Goal: Find specific page/section: Find specific page/section

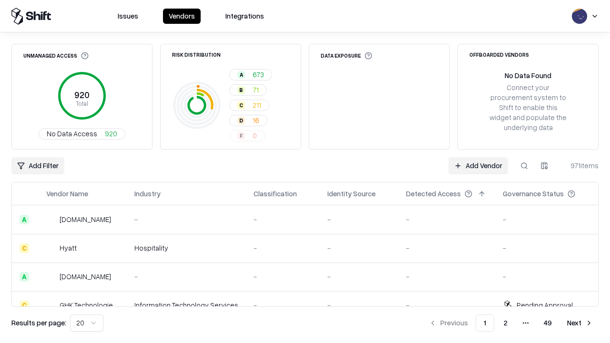
click at [305, 172] on div "Add Filter Add Vendor 971 items" at bounding box center [304, 165] width 587 height 17
click at [38, 166] on html "Issues Vendors Integrations Unmanaged Access 920 Total No Data Access 920 Risk …" at bounding box center [305, 171] width 610 height 343
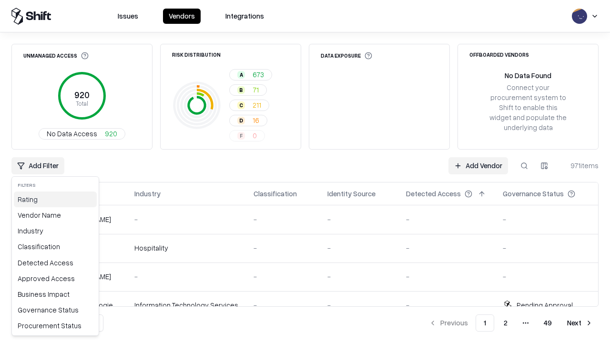
click at [55, 199] on div "Rating" at bounding box center [55, 200] width 83 height 16
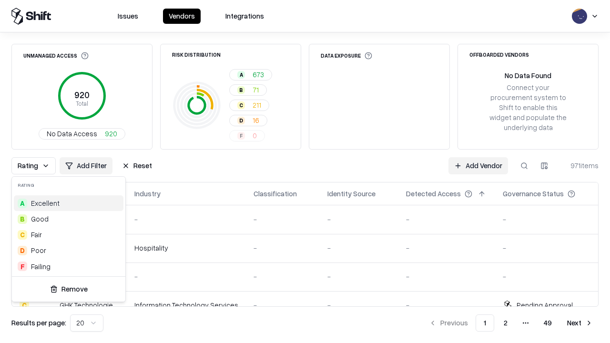
click at [305, 172] on html "Issues Vendors Integrations Unmanaged Access 920 Total No Data Access 920 Risk …" at bounding box center [305, 171] width 610 height 343
click at [137, 166] on button "Reset" at bounding box center [136, 165] width 41 height 17
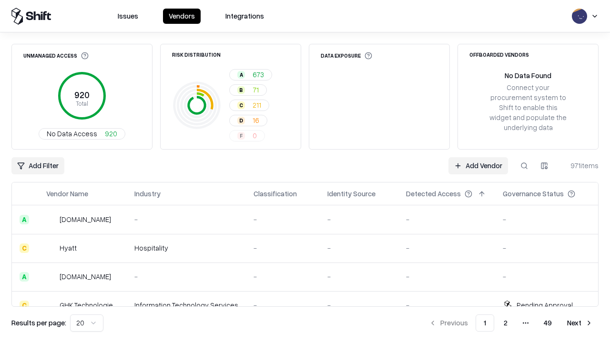
click at [305, 172] on div "Add Filter Add Vendor 971 items" at bounding box center [304, 165] width 587 height 17
click at [38, 166] on html "Issues Vendors Integrations Unmanaged Access 920 Total No Data Access 920 Risk …" at bounding box center [305, 171] width 610 height 343
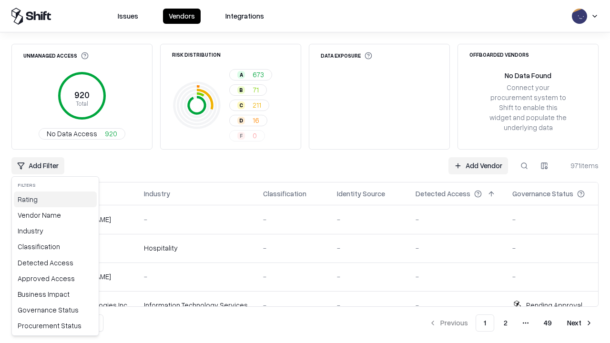
click at [55, 199] on div "Rating" at bounding box center [55, 200] width 83 height 16
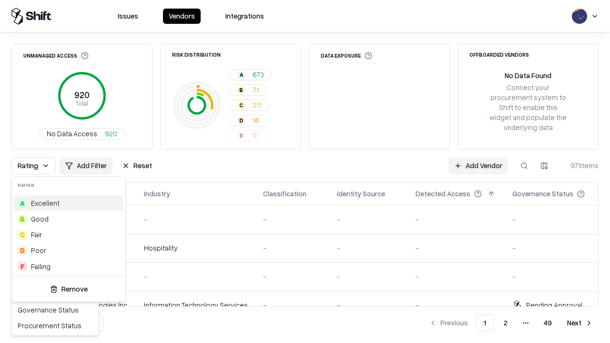
click at [69, 203] on div "A Excellent" at bounding box center [69, 203] width 110 height 16
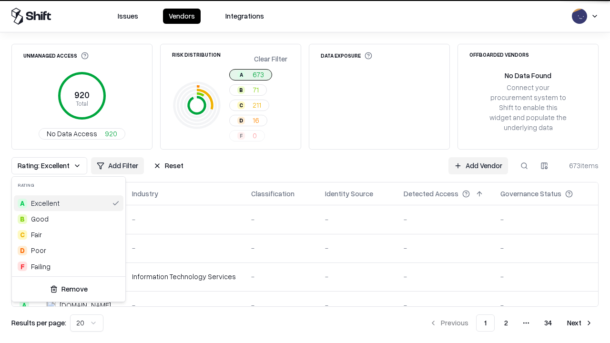
click at [305, 172] on html "Issues Vendors Integrations Unmanaged Access 920 Total No Data Access 920 Risk …" at bounding box center [305, 171] width 610 height 343
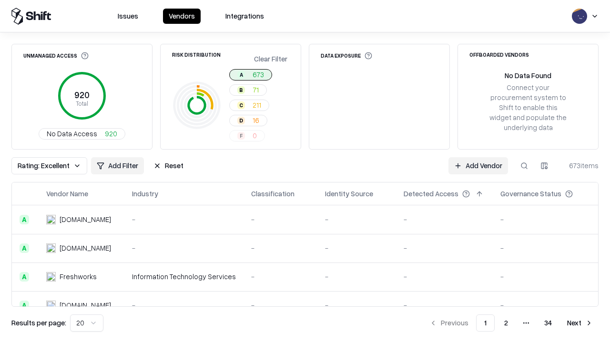
click at [305, 172] on div "Rating: Excellent Add Filter Reset Add Vendor 673 items" at bounding box center [304, 165] width 587 height 17
click at [168, 166] on button "Reset" at bounding box center [168, 165] width 41 height 17
click at [305, 172] on div "Add Filter Add Vendor 673 items" at bounding box center [304, 165] width 587 height 17
click at [38, 166] on html "Issues Vendors Integrations Unmanaged Access 920 Total No Data Access 920 Risk …" at bounding box center [305, 171] width 610 height 343
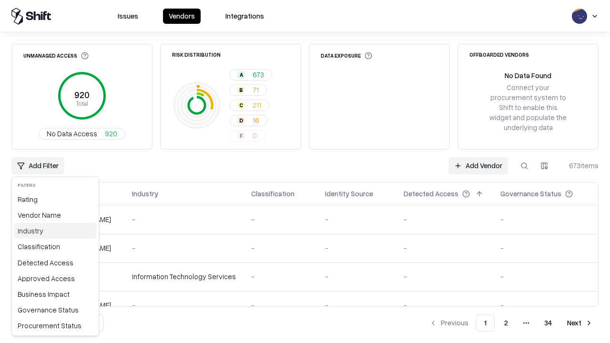
click at [55, 231] on div "Industry" at bounding box center [55, 231] width 83 height 16
